Goal: Task Accomplishment & Management: Manage account settings

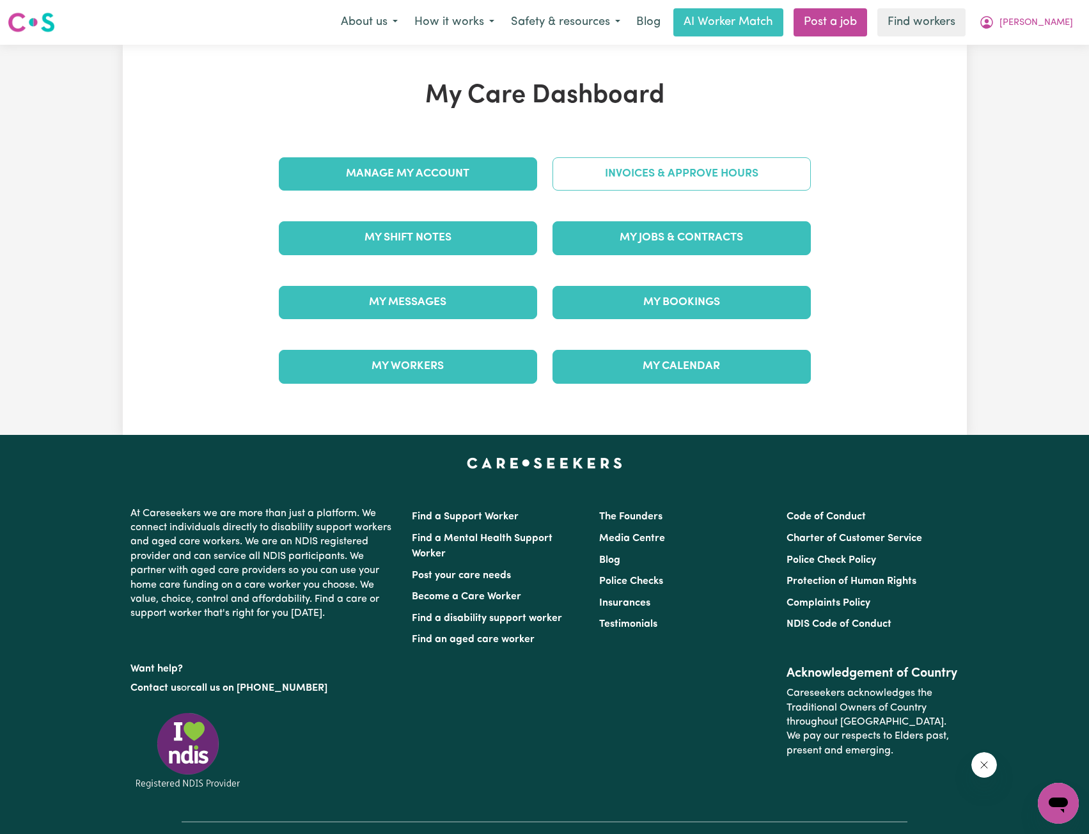
click at [622, 189] on link "Invoices & Approve Hours" at bounding box center [681, 173] width 258 height 33
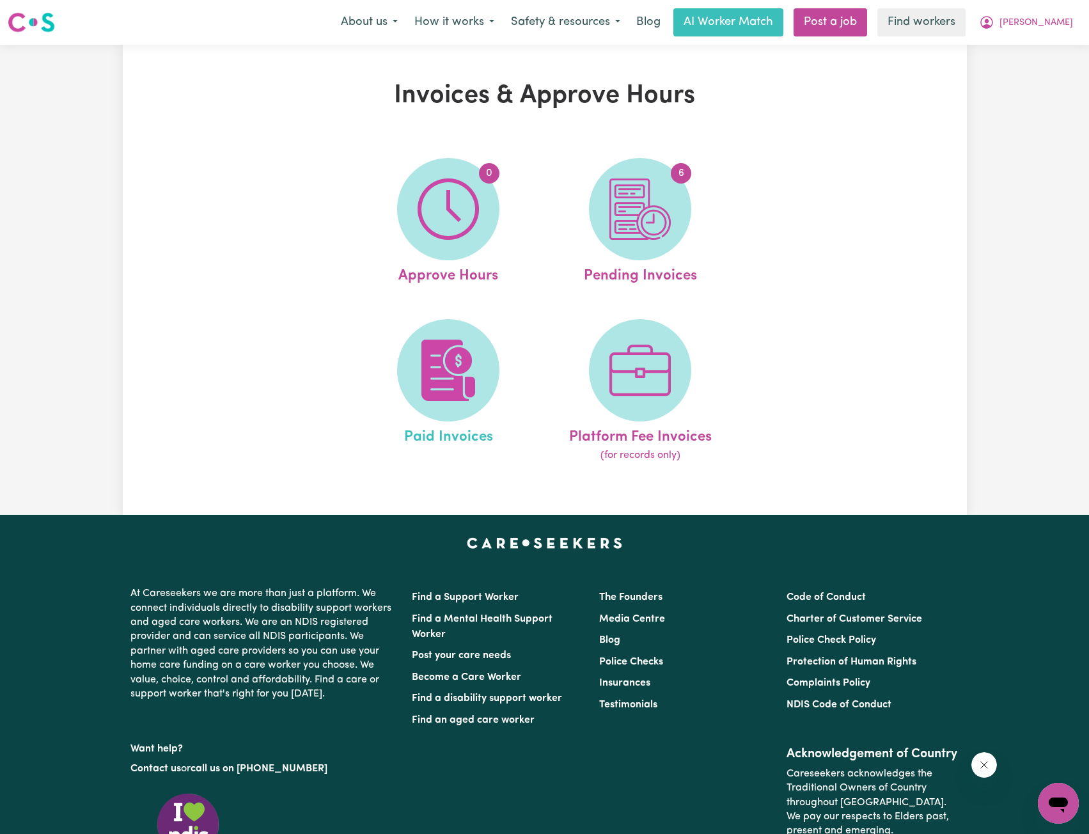
click at [483, 321] on link "Paid Invoices" at bounding box center [448, 391] width 184 height 145
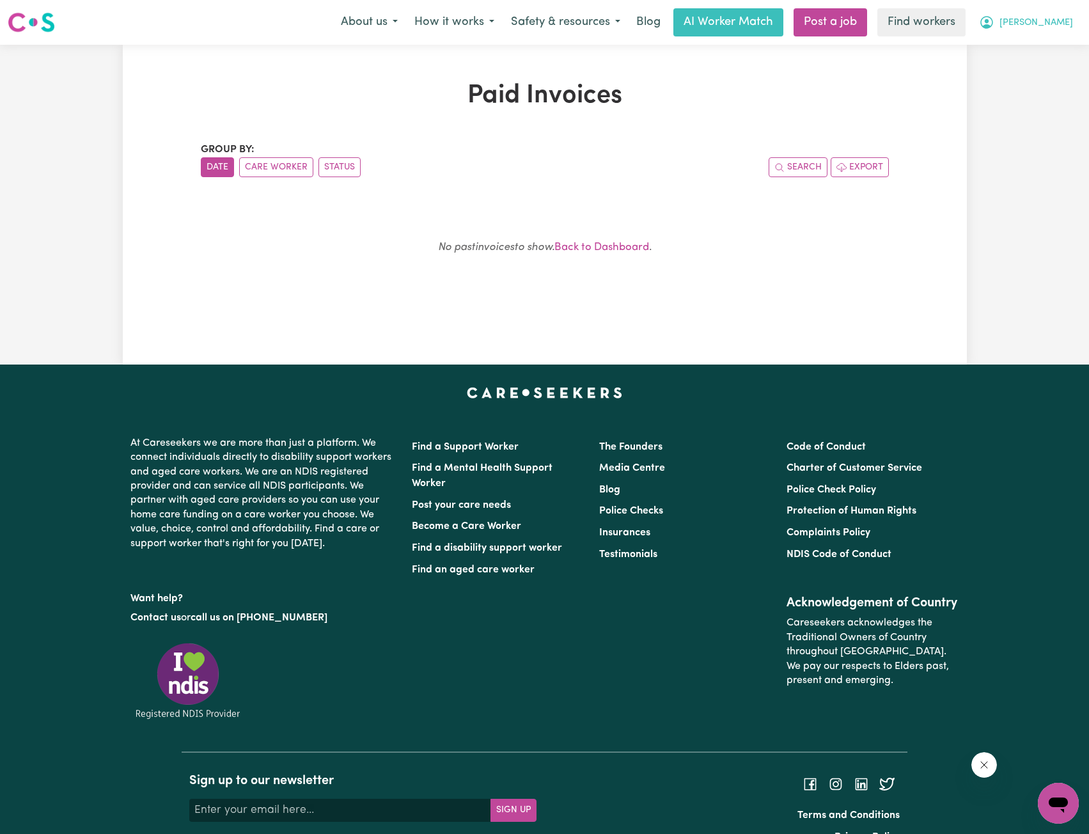
click at [1044, 27] on button "[PERSON_NAME]" at bounding box center [1026, 22] width 111 height 27
click at [1042, 39] on link "My Dashboard" at bounding box center [1030, 50] width 101 height 24
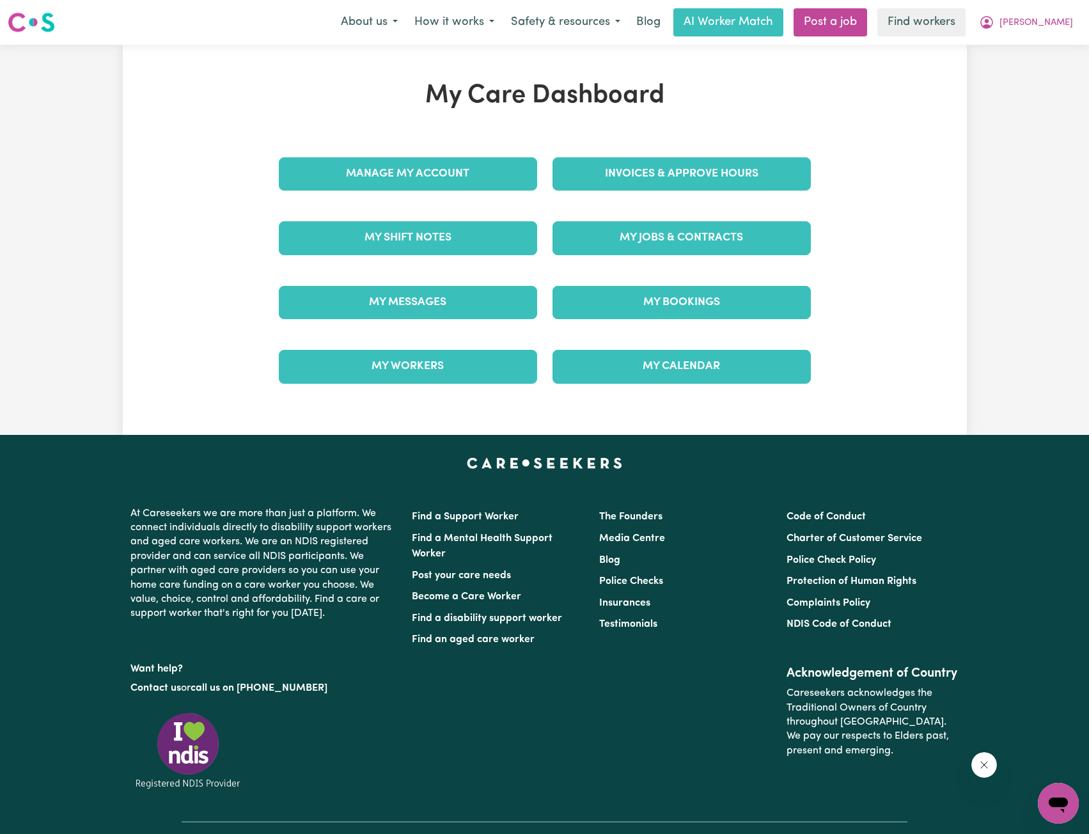
click at [818, 148] on div "My Care Dashboard Manage My Account Invoices & Approve Hours My Shift Notes My …" at bounding box center [544, 240] width 563 height 318
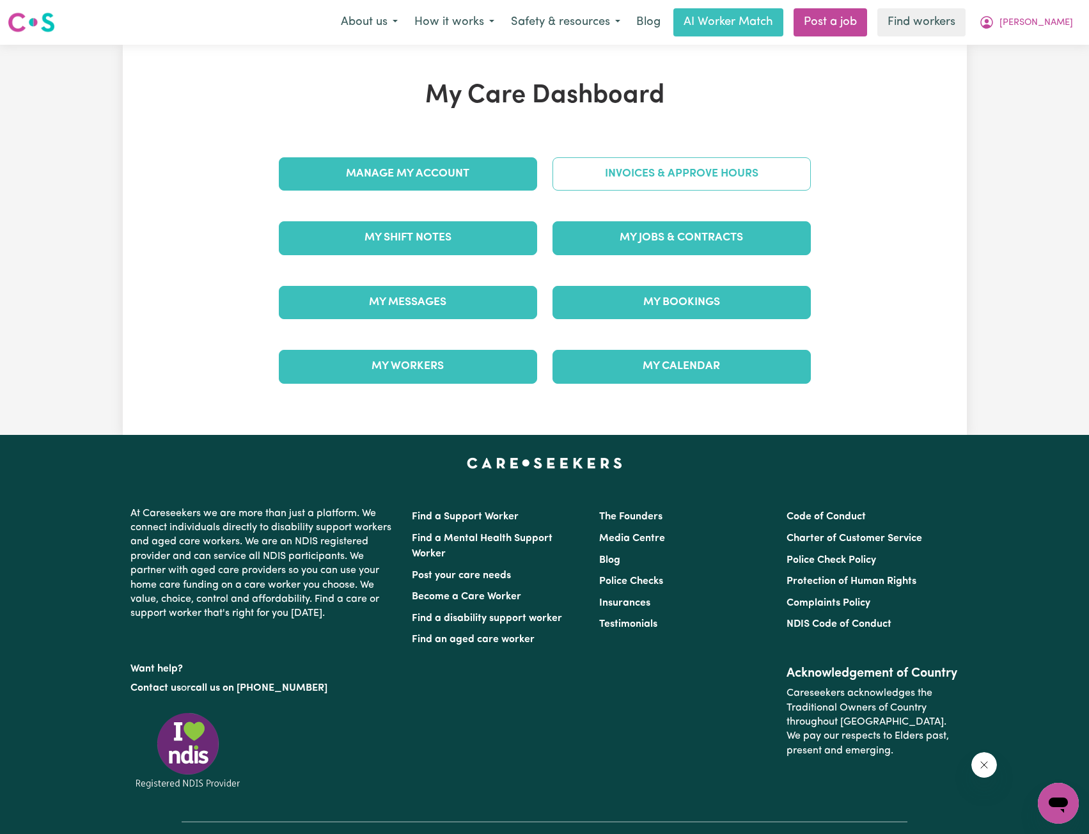
click at [767, 166] on link "Invoices & Approve Hours" at bounding box center [681, 173] width 258 height 33
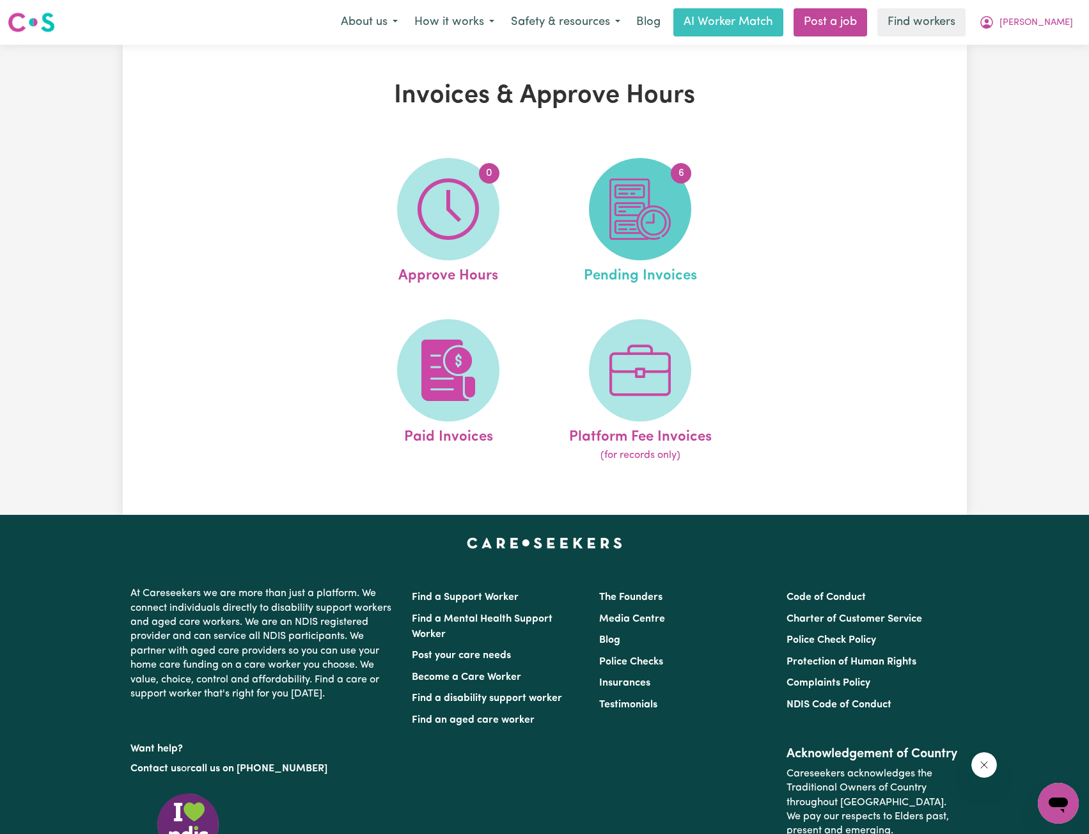
click at [630, 248] on span "6" at bounding box center [640, 209] width 102 height 102
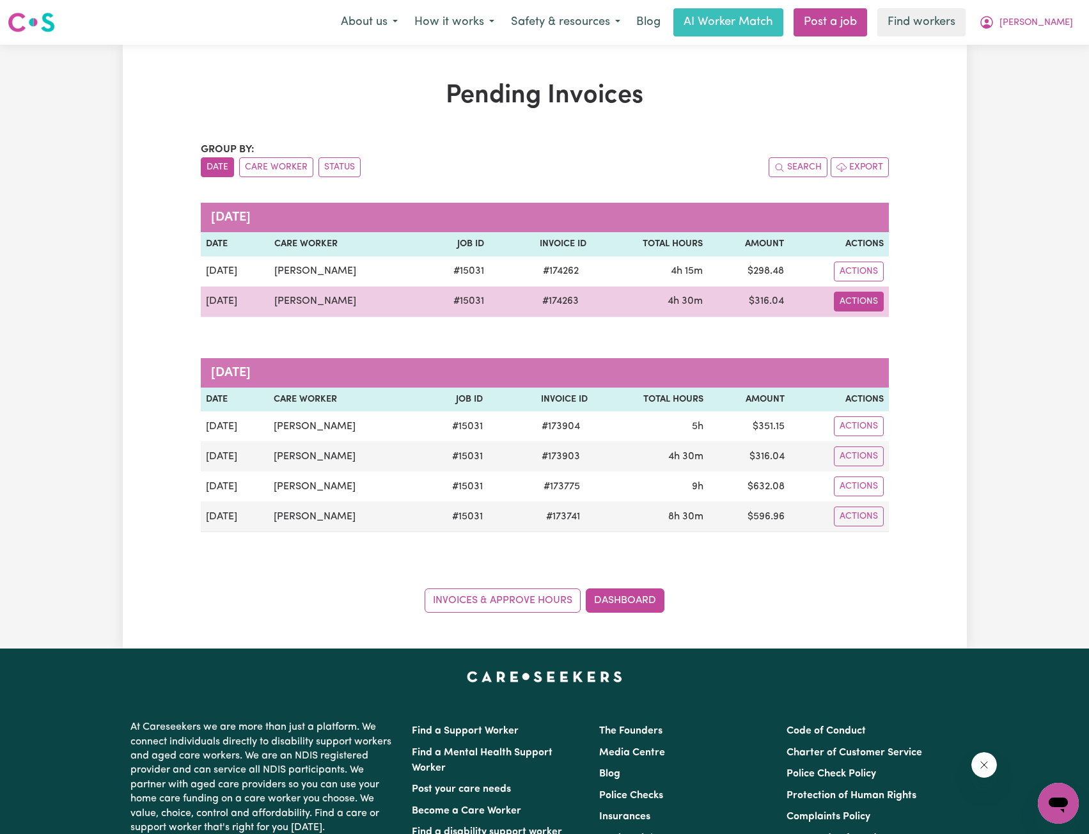
click at [856, 305] on button "Actions" at bounding box center [859, 302] width 50 height 20
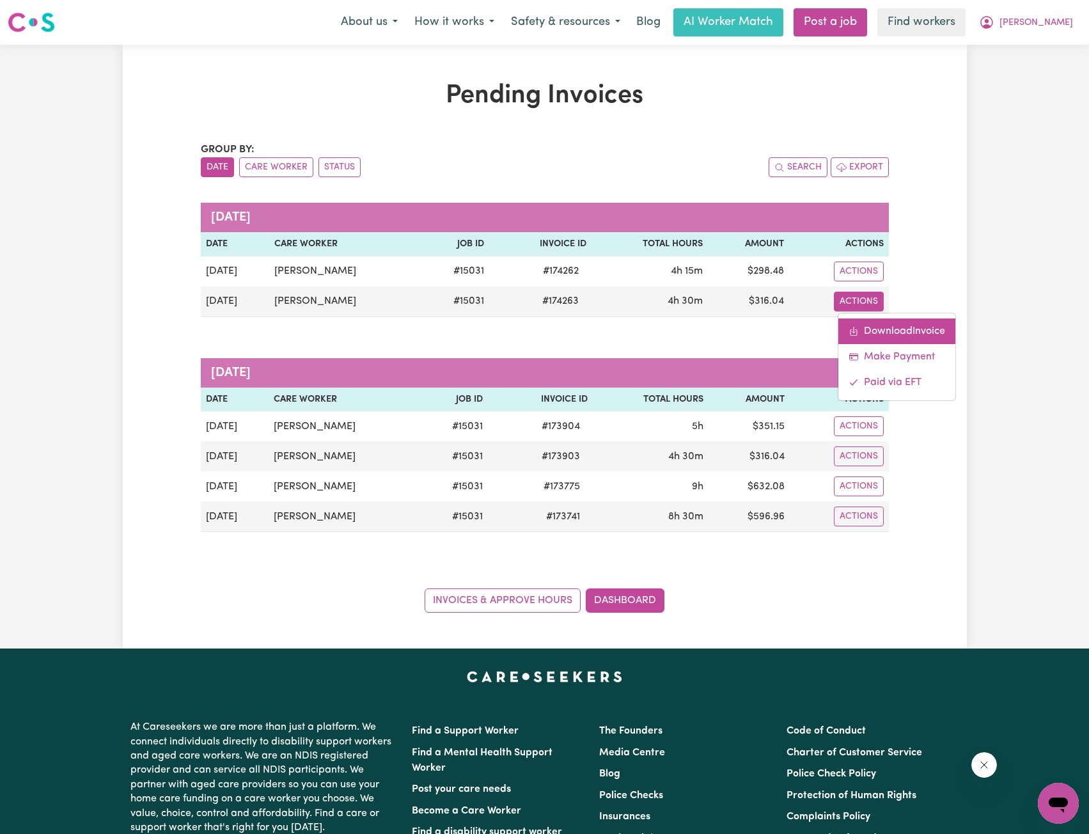
click at [855, 324] on link "Download Invoice" at bounding box center [896, 331] width 117 height 26
click at [740, 171] on div "Search Export" at bounding box center [717, 167] width 344 height 20
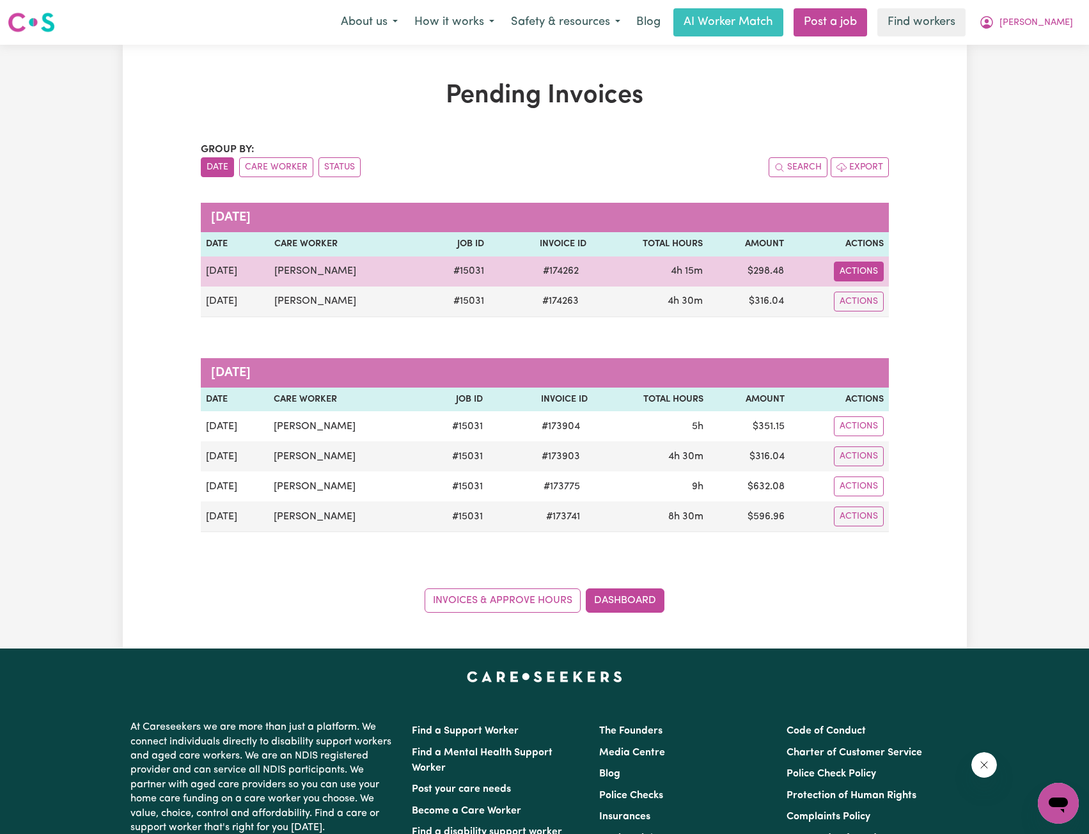
click at [857, 268] on button "Actions" at bounding box center [859, 272] width 50 height 20
click at [866, 295] on link "Download Invoice" at bounding box center [896, 301] width 117 height 26
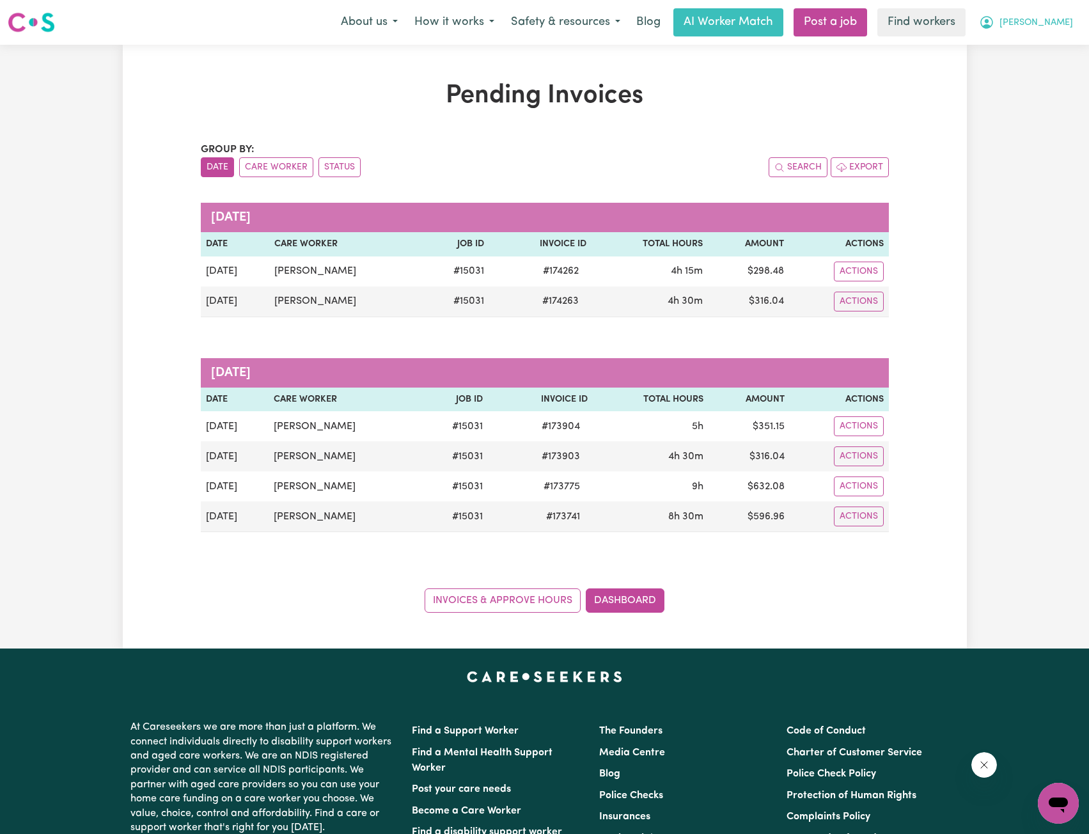
click at [1059, 33] on div "Menu About us How it works Safety & resources Blog AI Worker Match Post a job F…" at bounding box center [544, 22] width 1089 height 29
click at [1044, 33] on button "[PERSON_NAME]" at bounding box center [1026, 22] width 111 height 27
click at [1044, 40] on link "My Dashboard" at bounding box center [1030, 50] width 101 height 24
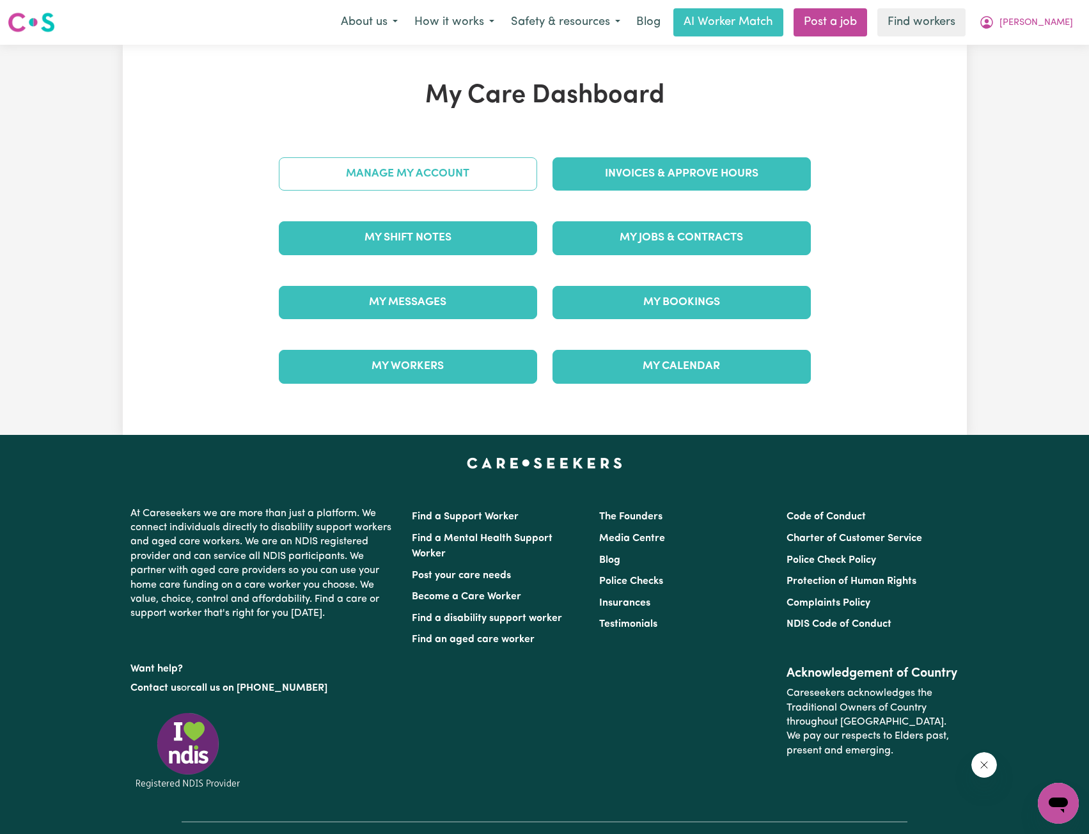
click at [447, 181] on link "Manage My Account" at bounding box center [408, 173] width 258 height 33
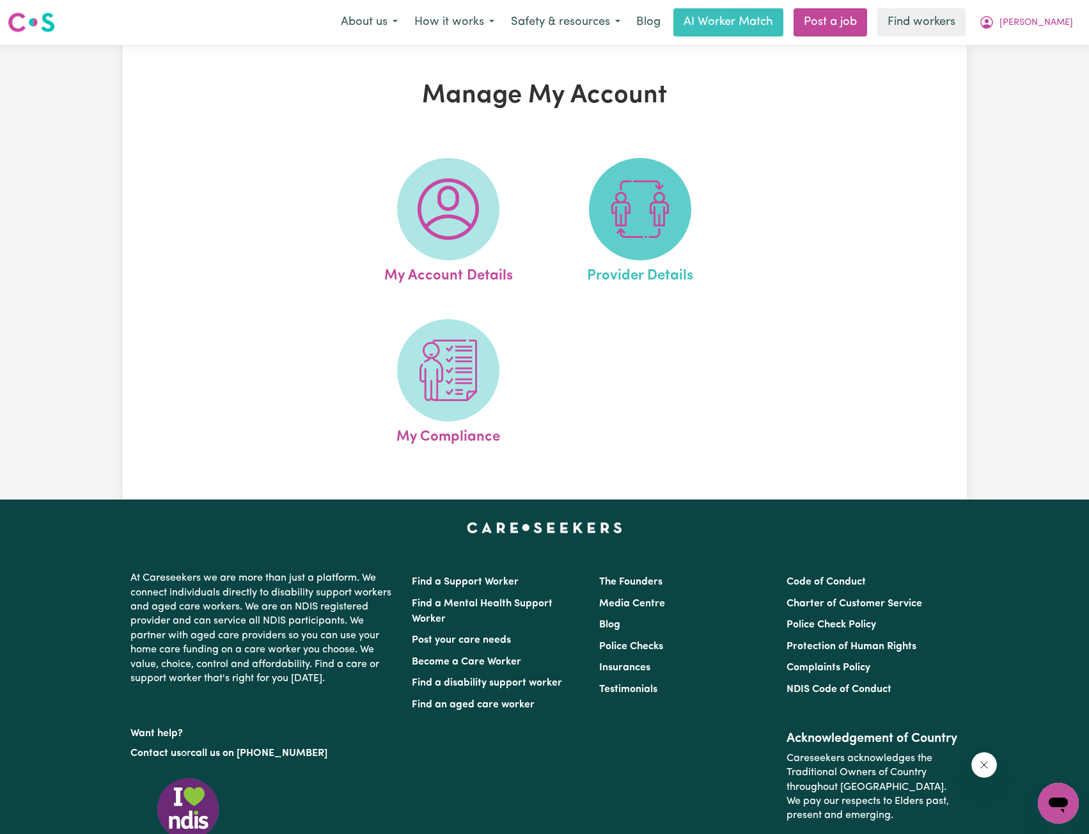
click at [629, 194] on img at bounding box center [639, 208] width 61 height 61
select select "NDIS_FUNDING_PLAN_MANAGED"
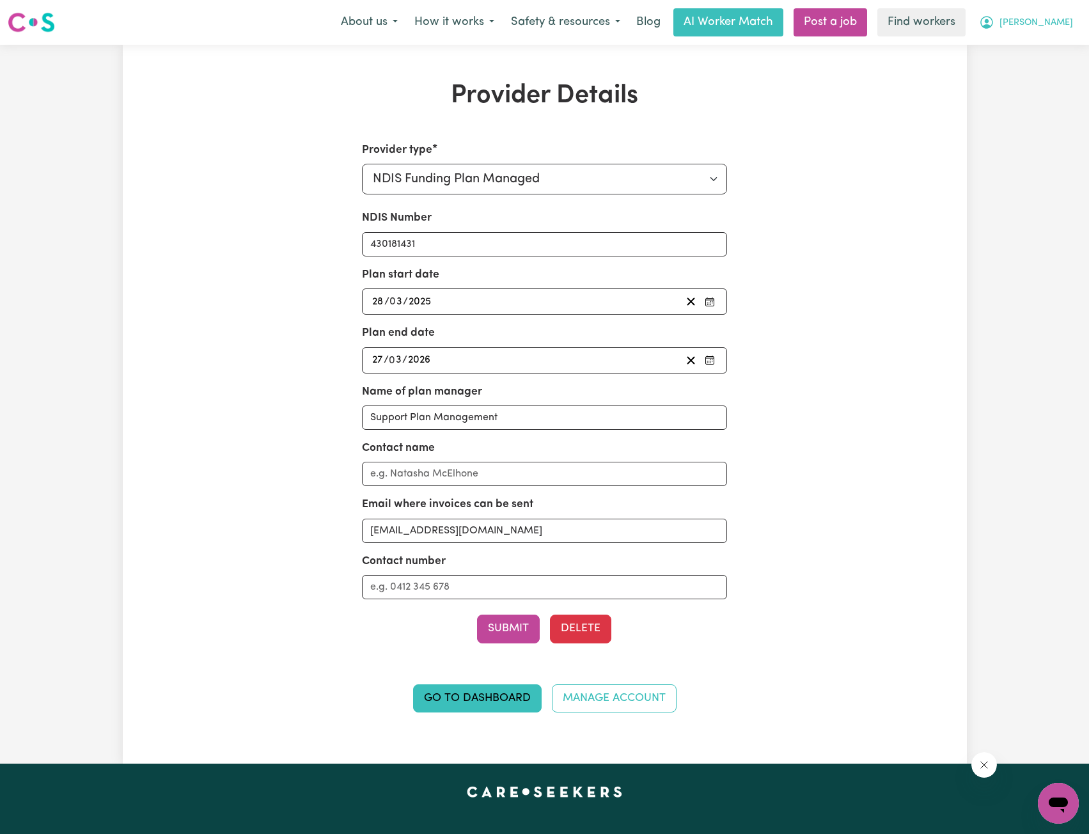
click at [1067, 27] on span "[PERSON_NAME]" at bounding box center [1036, 23] width 74 height 14
click at [1024, 44] on link "My Dashboard" at bounding box center [1030, 50] width 101 height 24
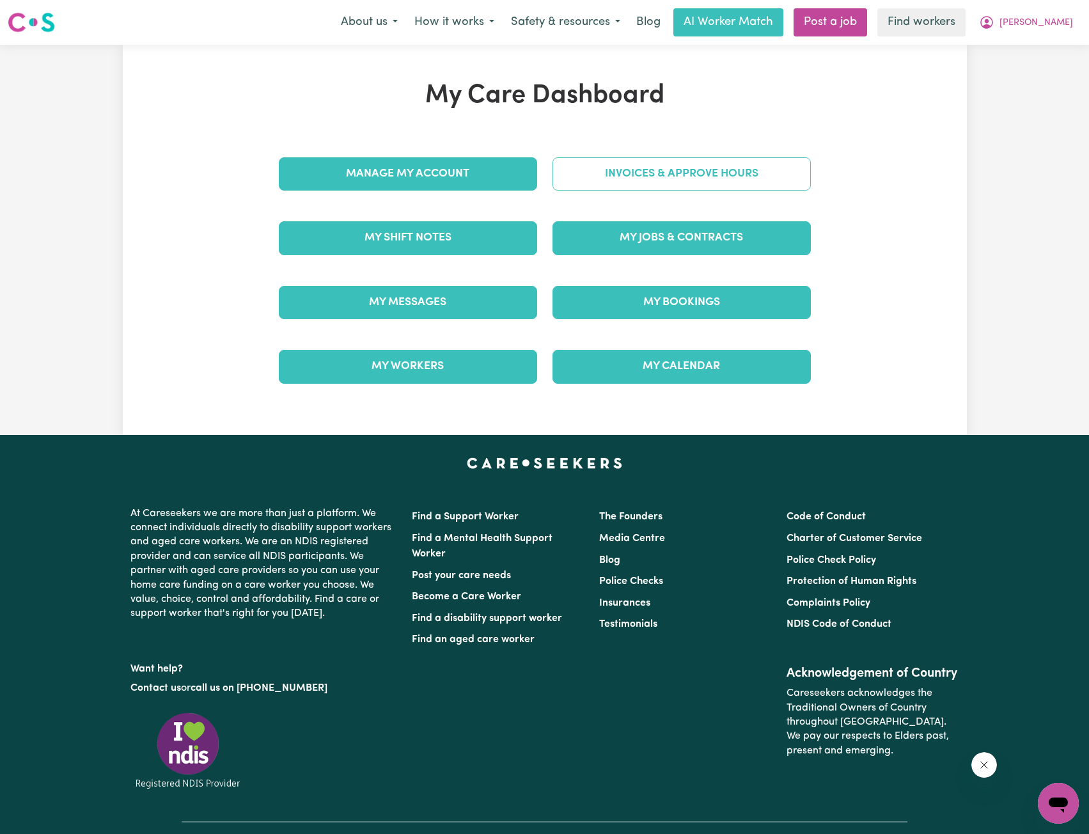
click at [681, 187] on link "Invoices & Approve Hours" at bounding box center [681, 173] width 258 height 33
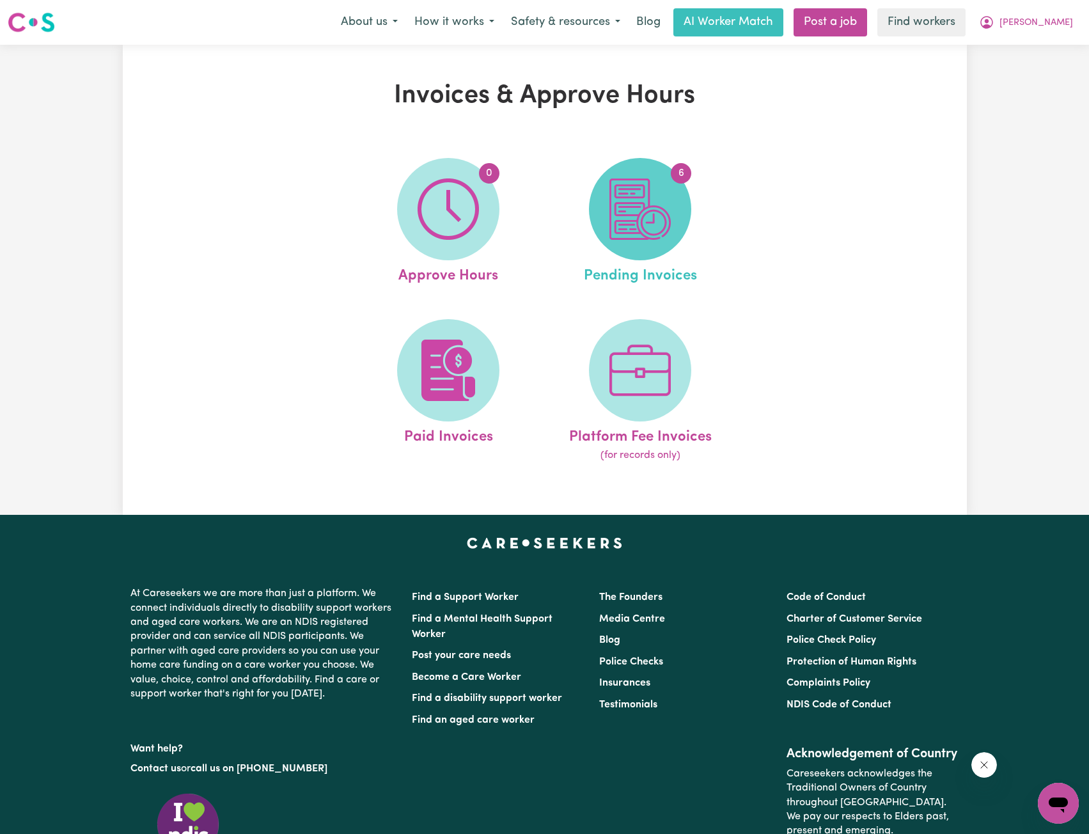
click at [630, 213] on img at bounding box center [639, 208] width 61 height 61
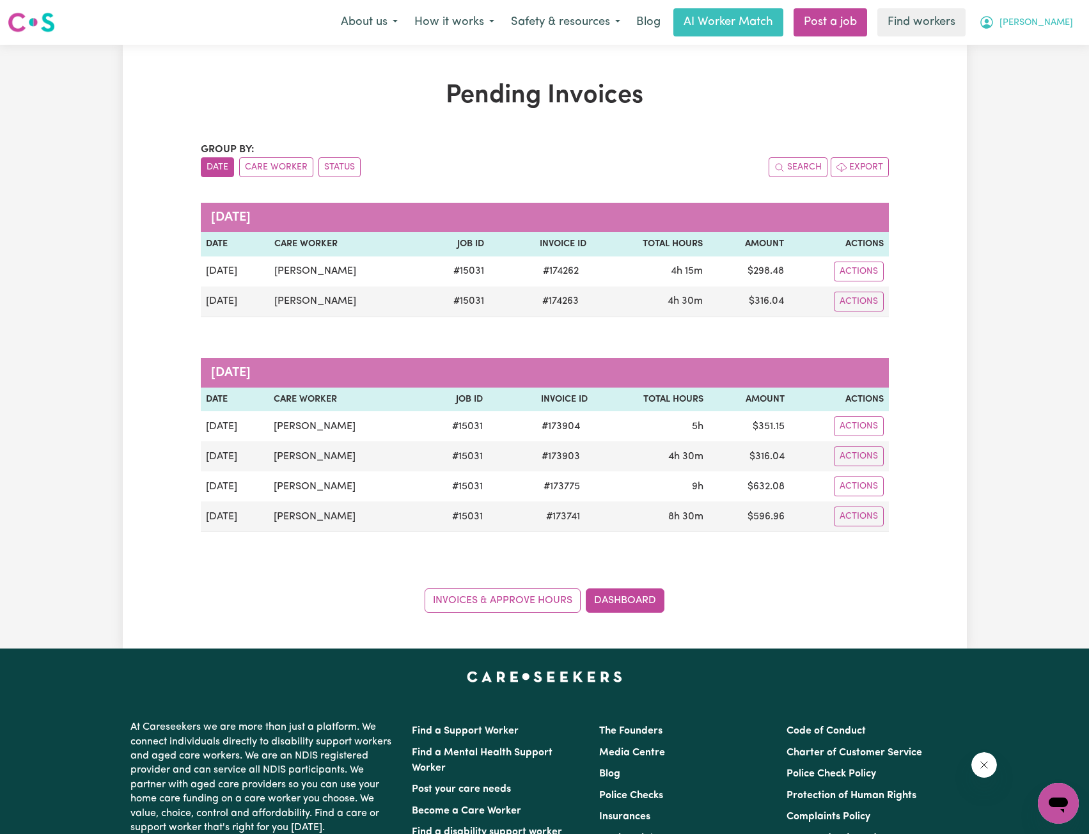
click at [1051, 20] on span "[PERSON_NAME]" at bounding box center [1036, 23] width 74 height 14
click at [1030, 46] on link "My Dashboard" at bounding box center [1030, 50] width 101 height 24
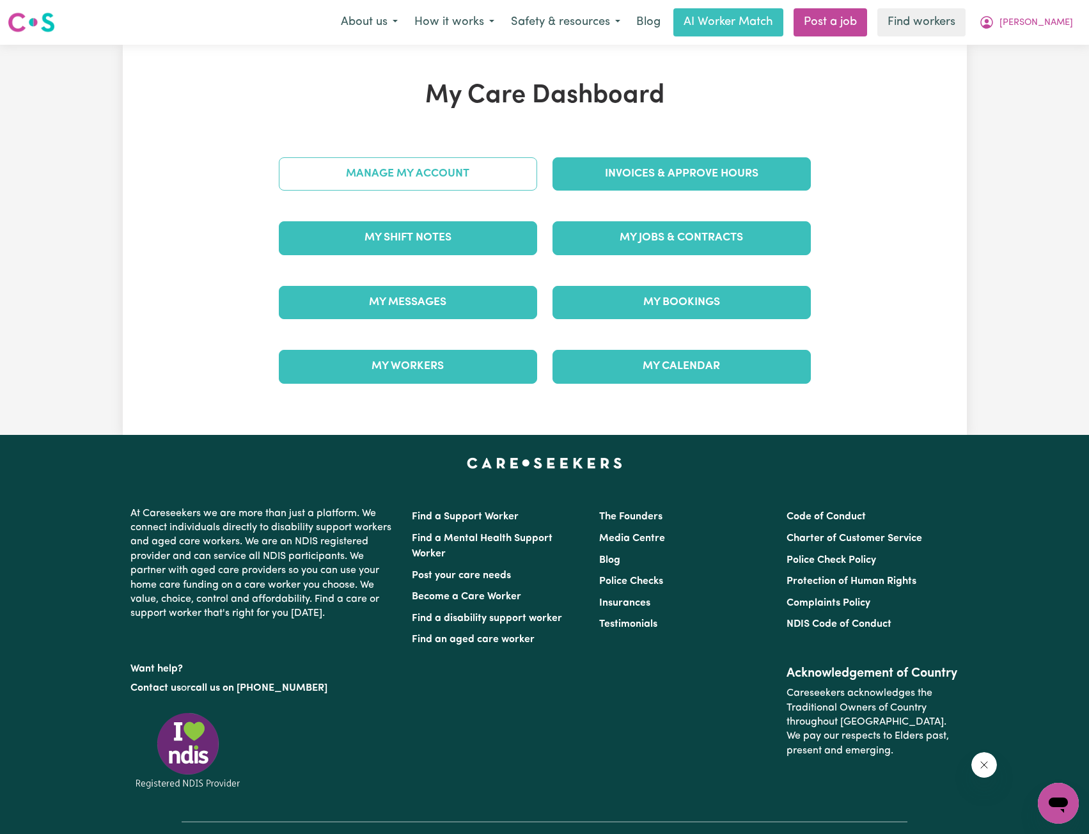
click at [421, 180] on link "Manage My Account" at bounding box center [408, 173] width 258 height 33
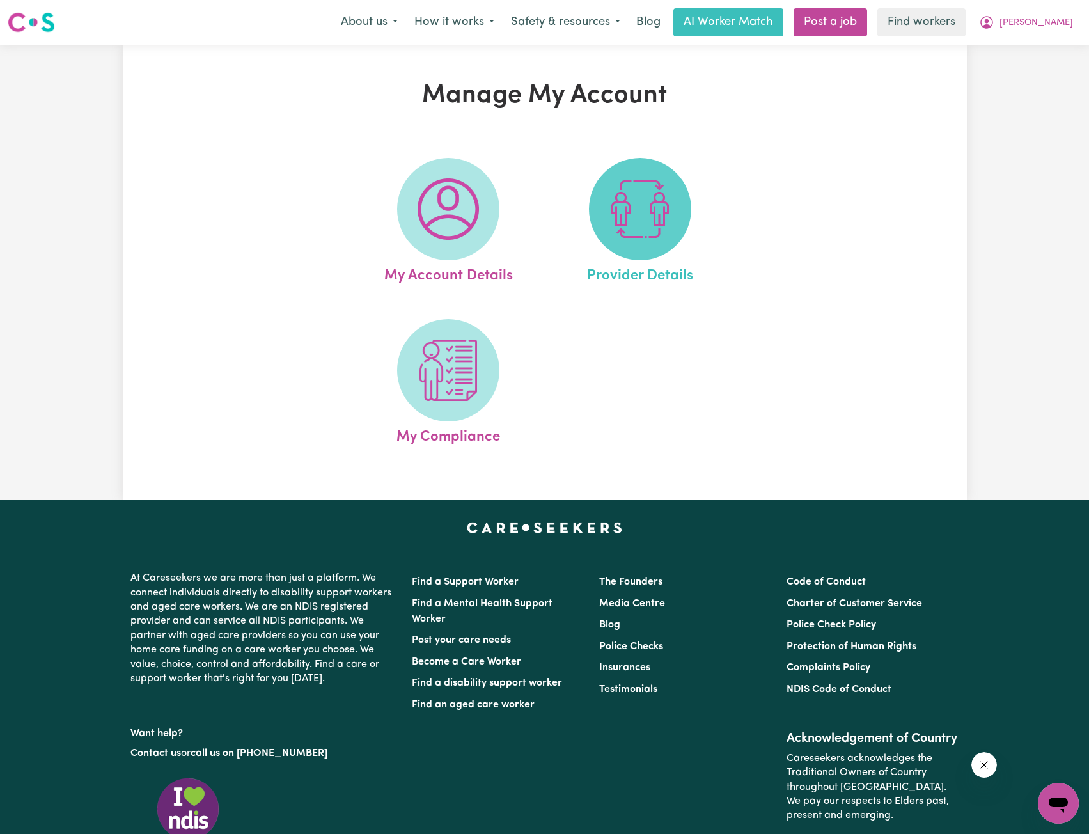
click at [657, 214] on img at bounding box center [639, 208] width 61 height 61
select select "NDIS_FUNDING_PLAN_MANAGED"
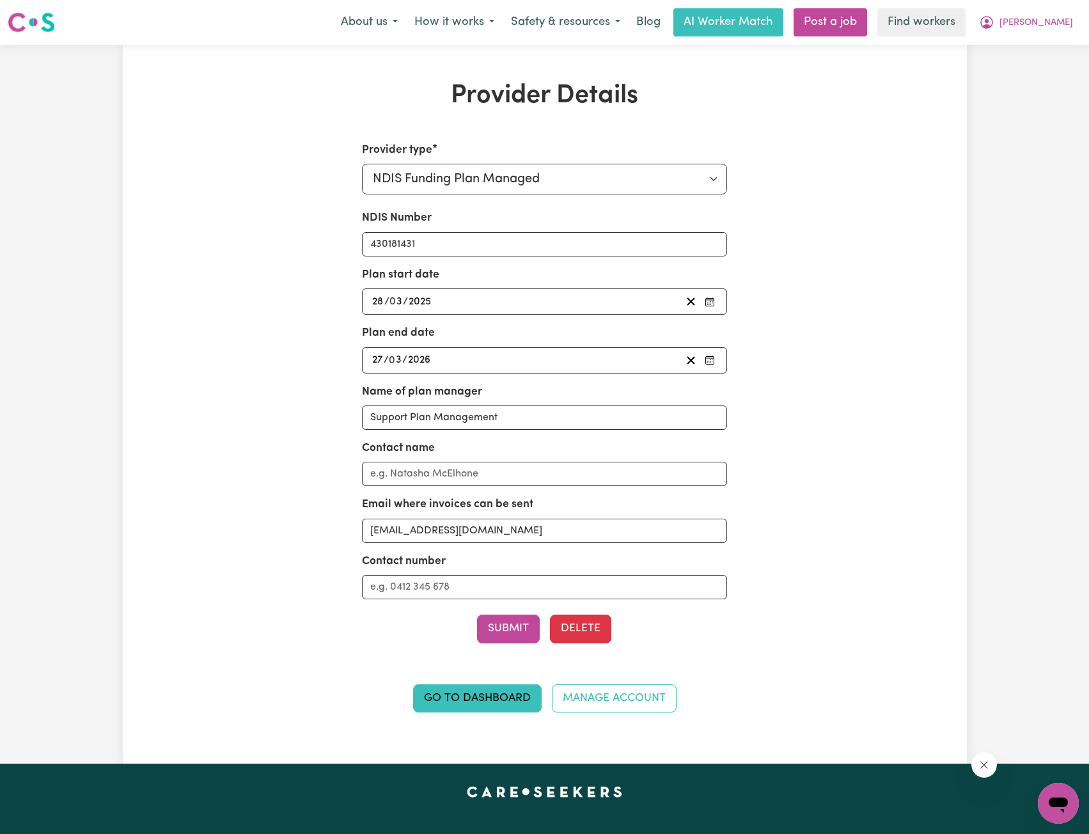
click at [999, 155] on div "Provider Details Provider type Select your provider type... Privately Aged Care…" at bounding box center [544, 404] width 1089 height 719
click at [1040, 36] on div "Menu About us How it works Safety & resources Blog AI Worker Match Post a job F…" at bounding box center [544, 22] width 1089 height 29
click at [1044, 29] on button "[PERSON_NAME]" at bounding box center [1026, 22] width 111 height 27
click at [1041, 29] on button "[PERSON_NAME]" at bounding box center [1026, 22] width 111 height 27
click at [1046, 27] on span "[PERSON_NAME]" at bounding box center [1036, 23] width 74 height 14
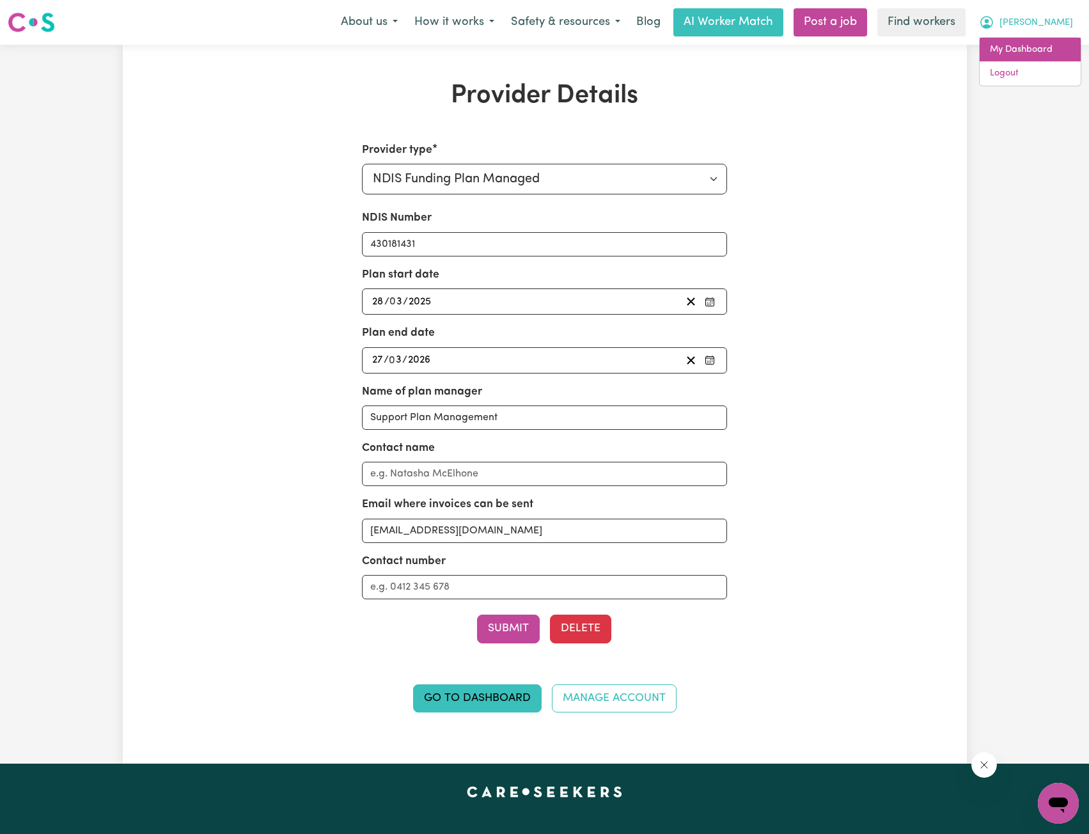
click at [1014, 59] on link "My Dashboard" at bounding box center [1030, 50] width 101 height 24
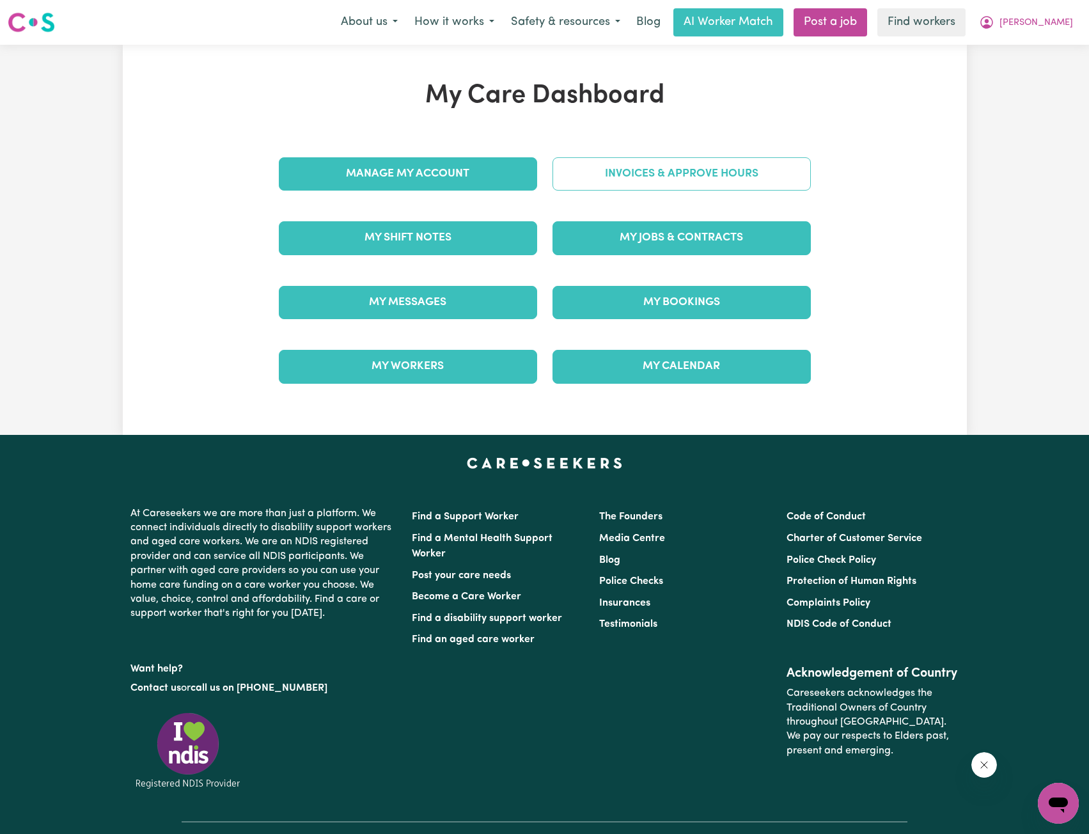
click at [637, 175] on link "Invoices & Approve Hours" at bounding box center [681, 173] width 258 height 33
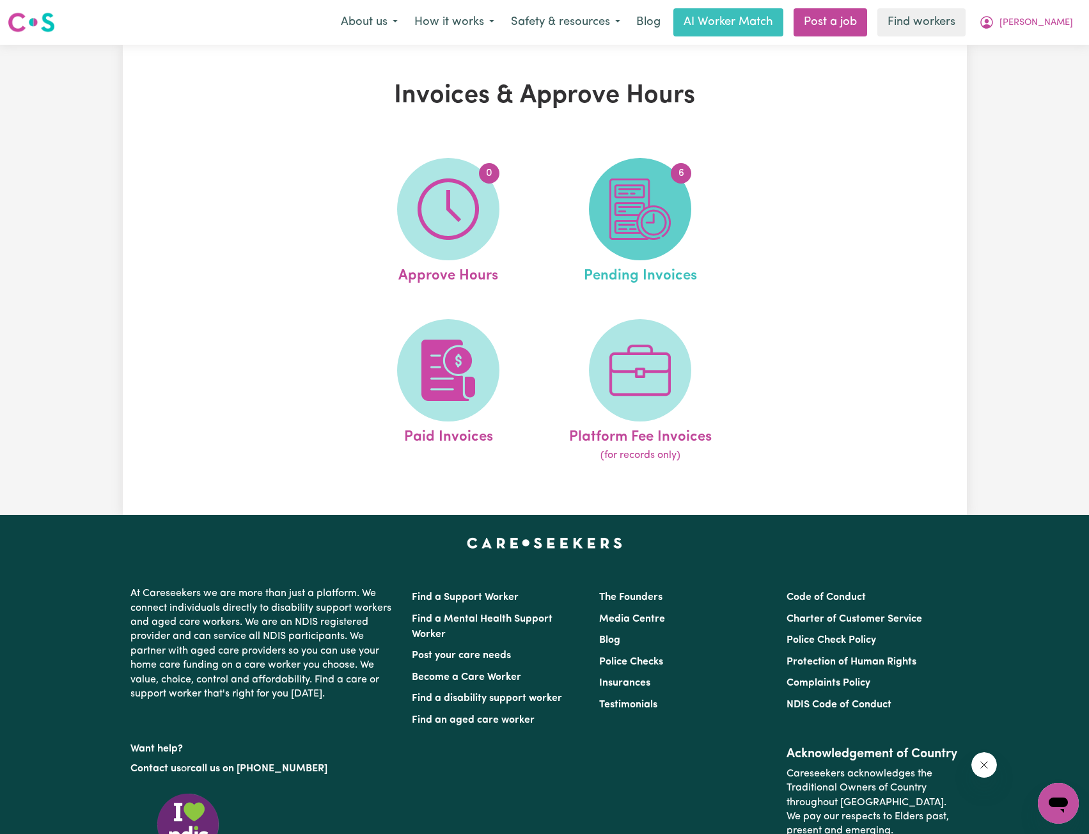
click at [644, 212] on img at bounding box center [639, 208] width 61 height 61
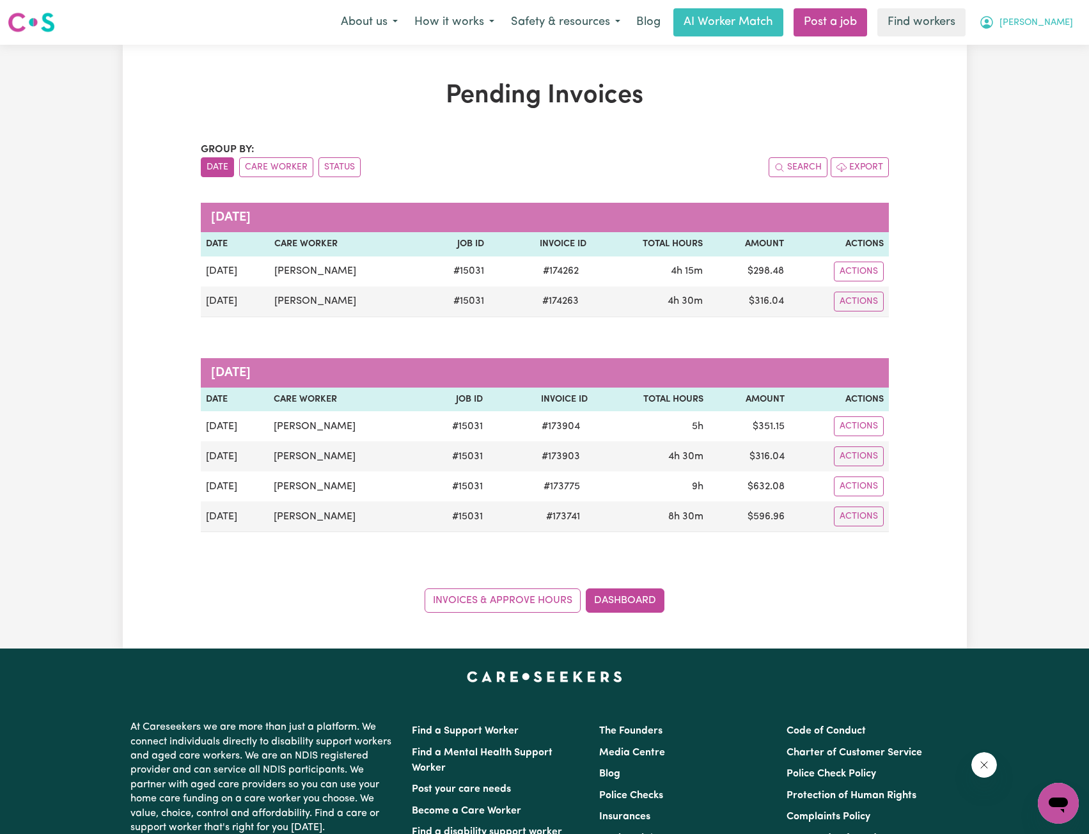
drag, startPoint x: 1065, startPoint y: 29, endPoint x: 1058, endPoint y: 35, distance: 8.2
click at [1065, 29] on span "[PERSON_NAME]" at bounding box center [1036, 23] width 74 height 14
click at [1027, 43] on link "My Dashboard" at bounding box center [1030, 50] width 101 height 24
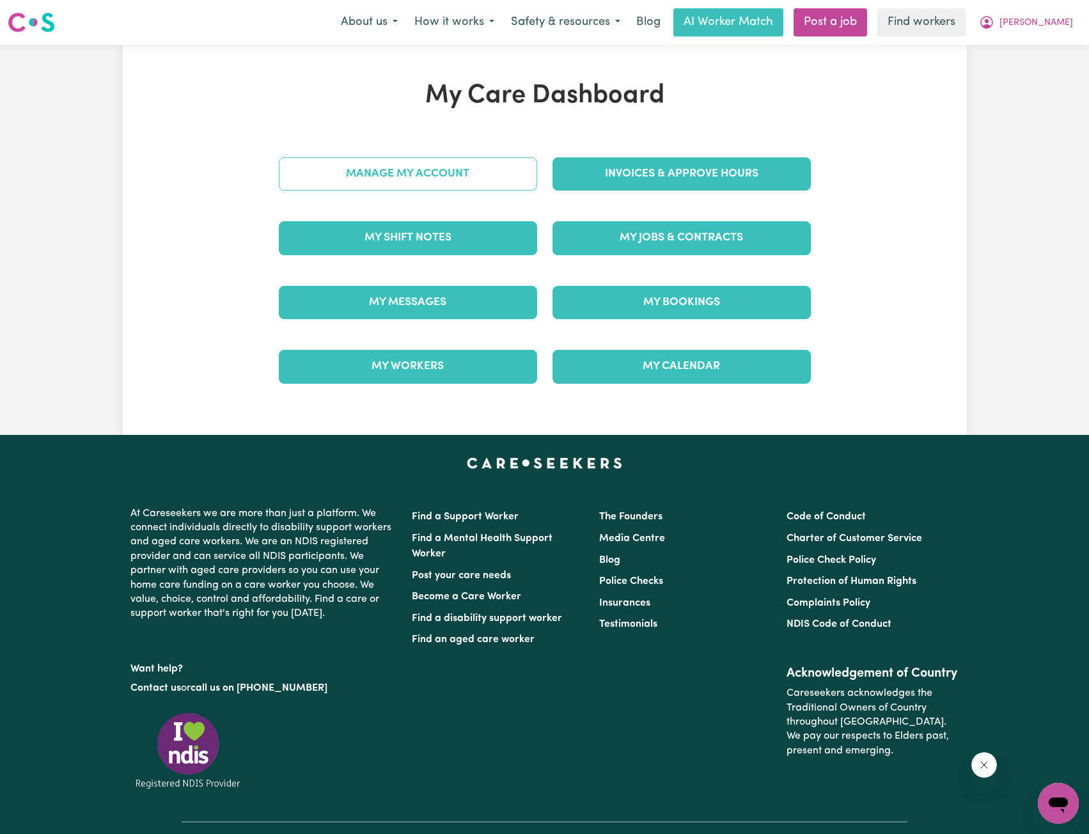
click at [412, 189] on link "Manage My Account" at bounding box center [408, 173] width 258 height 33
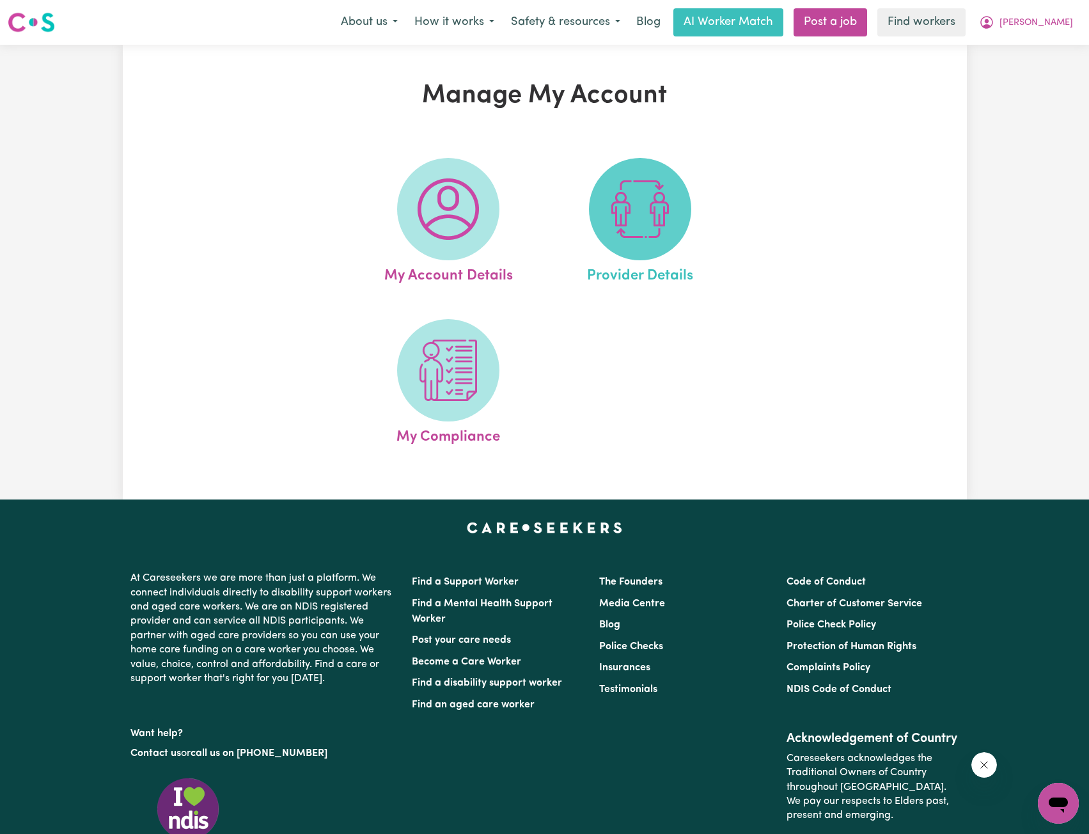
click at [618, 195] on img at bounding box center [639, 208] width 61 height 61
select select "NDIS_FUNDING_PLAN_MANAGED"
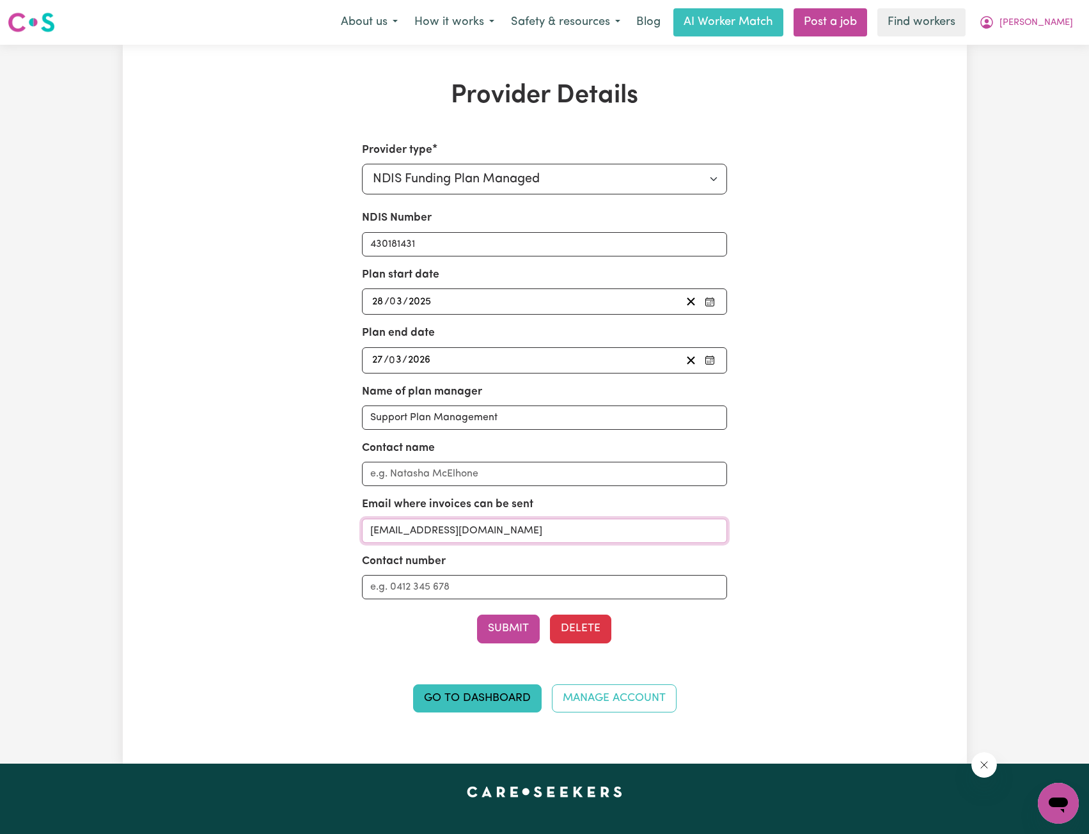
drag, startPoint x: 611, startPoint y: 534, endPoint x: 418, endPoint y: 531, distance: 193.1
click at [418, 531] on input "[EMAIL_ADDRESS][DOMAIN_NAME]" at bounding box center [544, 531] width 365 height 24
click at [601, 522] on input "[EMAIL_ADDRESS][DOMAIN_NAME]" at bounding box center [544, 531] width 365 height 24
drag, startPoint x: 602, startPoint y: 522, endPoint x: 261, endPoint y: 506, distance: 341.2
click at [267, 506] on div "Provider Details Provider type Select your provider type... Privately Aged Care…" at bounding box center [544, 404] width 563 height 647
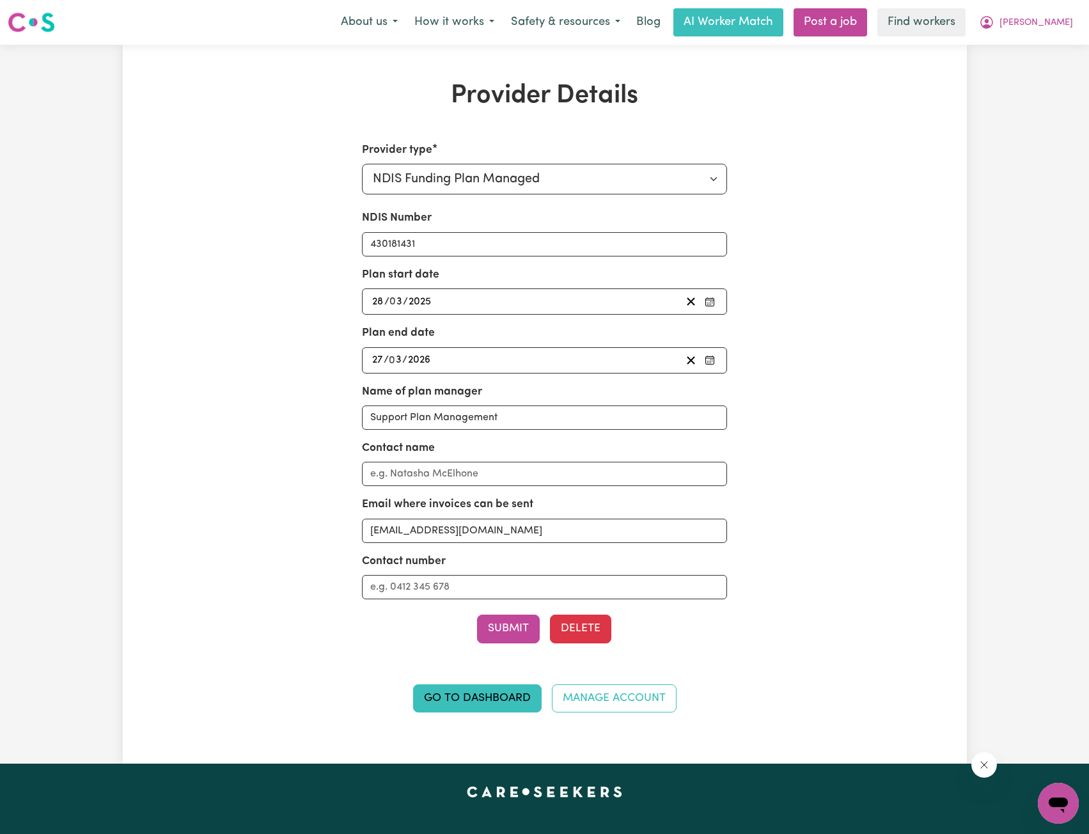
drag, startPoint x: 976, startPoint y: 189, endPoint x: 979, endPoint y: 180, distance: 9.3
click at [976, 189] on div "Provider Details Provider type Select your provider type... Privately Aged Care…" at bounding box center [544, 404] width 1089 height 719
click at [1076, 33] on button "[PERSON_NAME]" at bounding box center [1026, 22] width 111 height 27
click at [992, 79] on link "Logout" at bounding box center [1030, 73] width 101 height 24
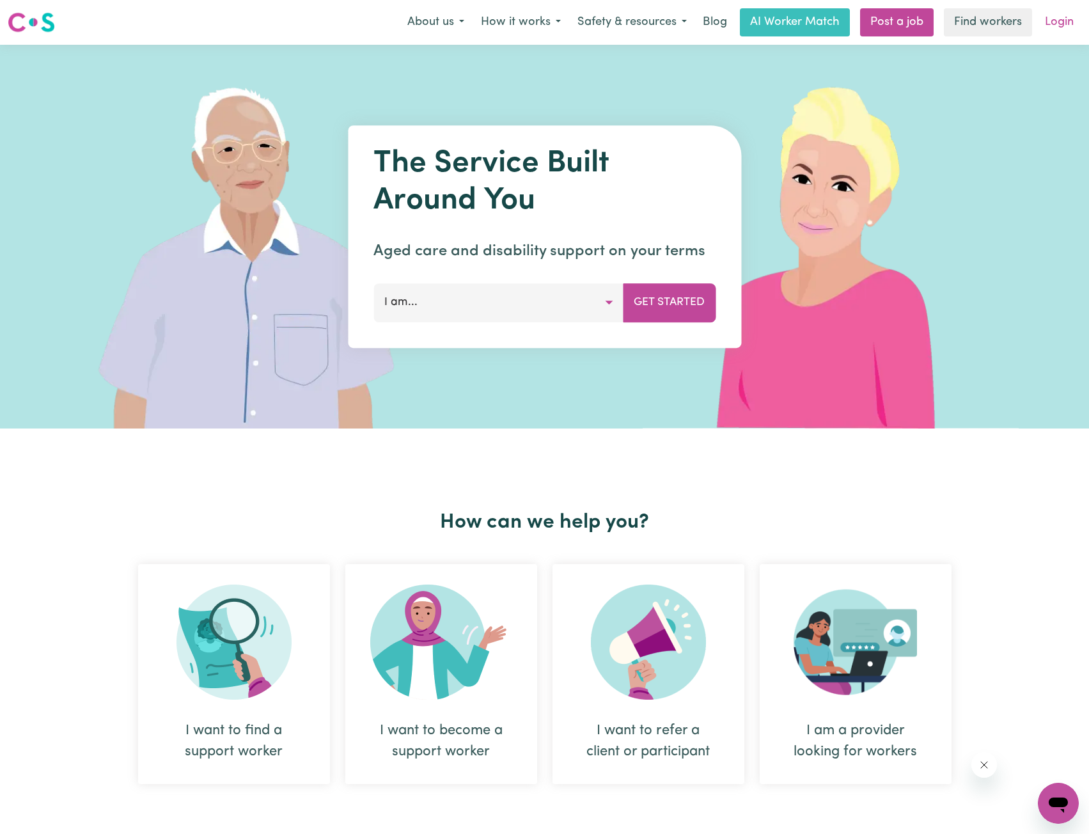
click at [1055, 34] on link "Login" at bounding box center [1059, 22] width 44 height 28
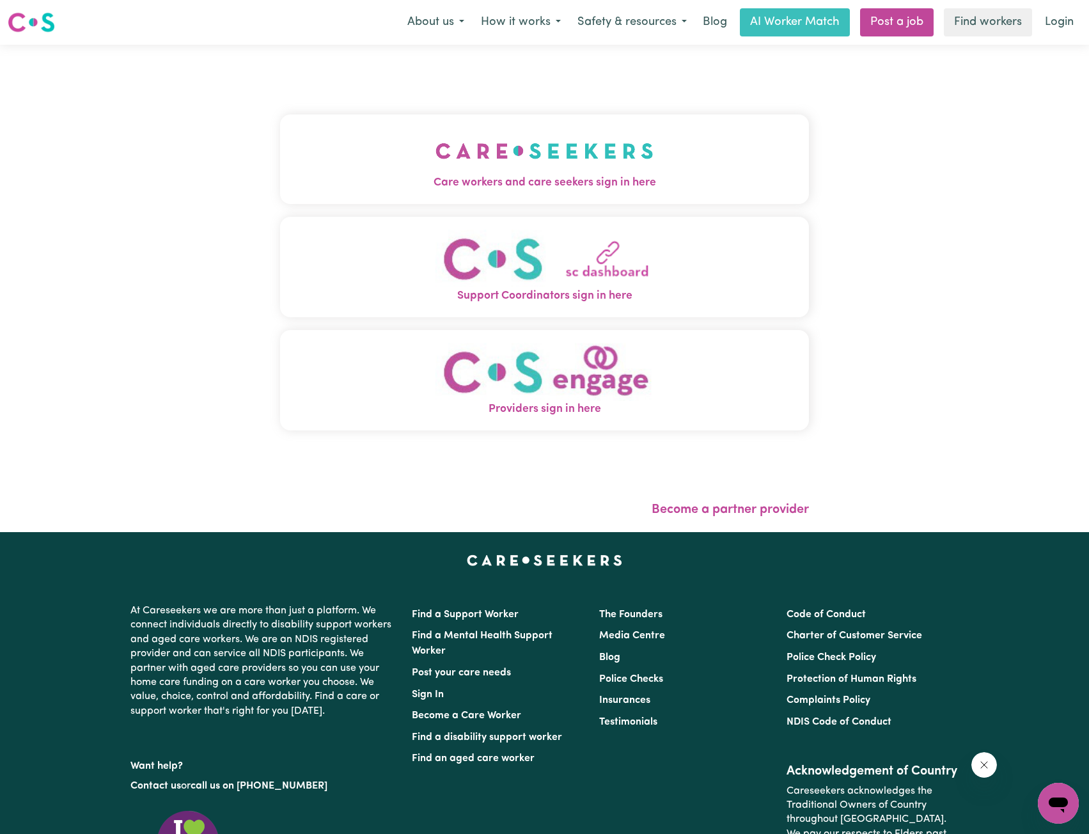
click at [512, 127] on img "Care workers and care seekers sign in here" at bounding box center [544, 150] width 218 height 47
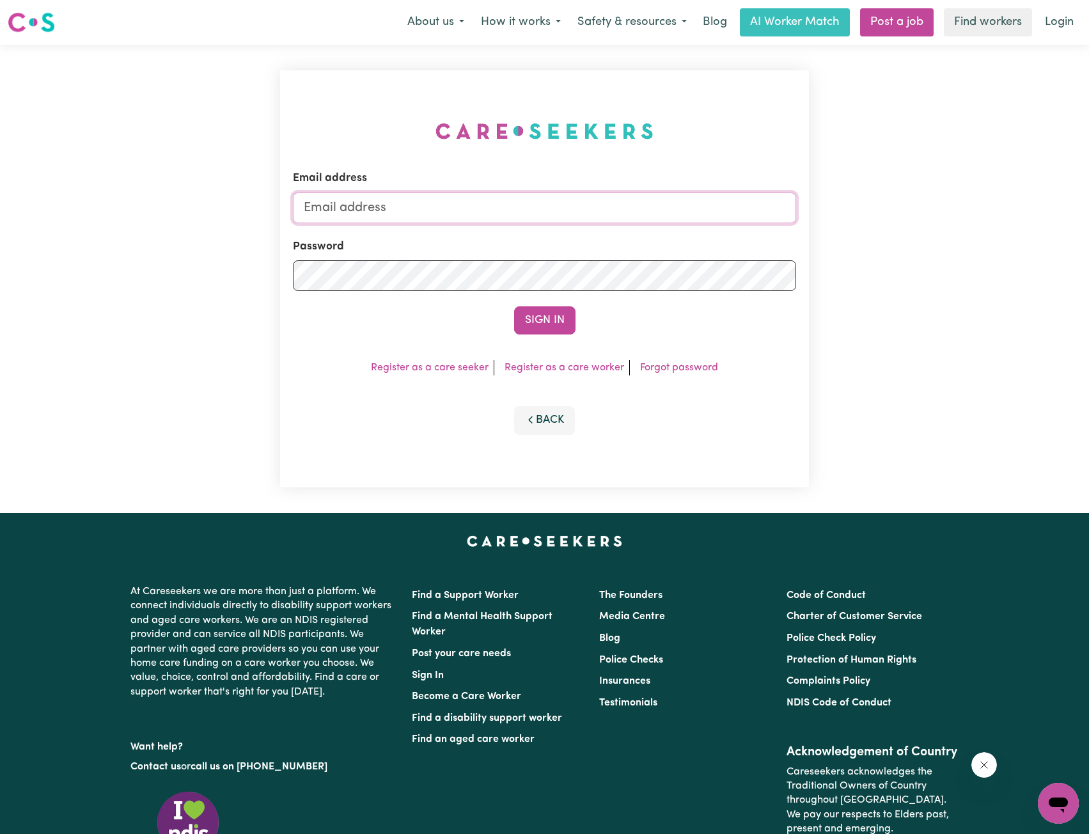
click at [563, 220] on input "Email address" at bounding box center [545, 207] width 504 height 31
drag, startPoint x: 368, startPoint y: 210, endPoint x: 643, endPoint y: 228, distance: 275.6
click at [643, 228] on form "Email address [EMAIL_ADDRESS][PERSON_NAME][DOMAIN_NAME] Password Sign In" at bounding box center [545, 252] width 504 height 164
drag, startPoint x: 405, startPoint y: 205, endPoint x: 639, endPoint y: 215, distance: 234.9
click at [627, 215] on input "[EMAIL_ADDRESS][PERSON_NAME][DOMAIN_NAME]" at bounding box center [545, 207] width 504 height 31
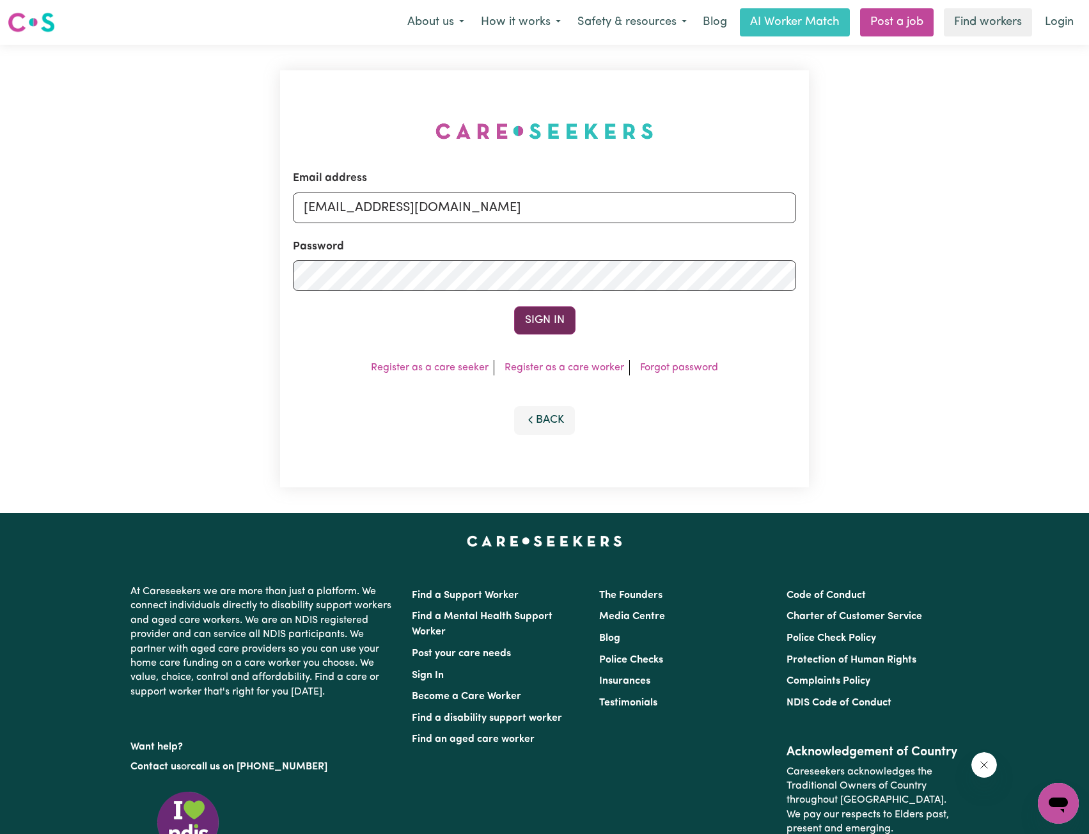
type input "[EMAIL_ADDRESS][DOMAIN_NAME]"
click at [551, 311] on button "Sign In" at bounding box center [544, 320] width 61 height 28
